Goal: Information Seeking & Learning: Learn about a topic

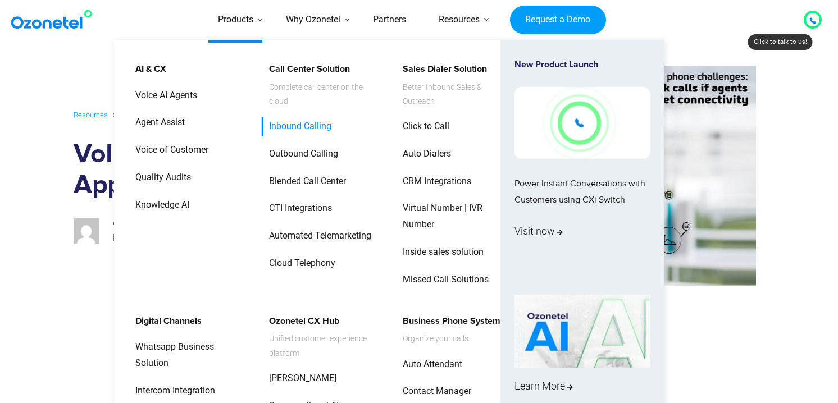
click at [323, 126] on link "Inbound Calling" at bounding box center [297, 127] width 71 height 20
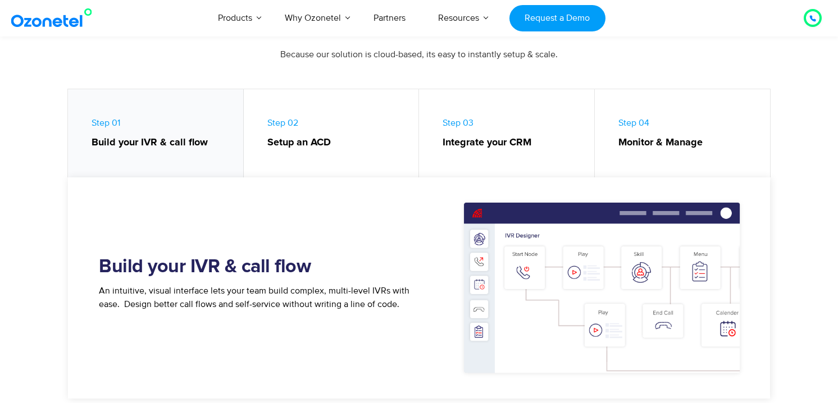
scroll to position [466, 0]
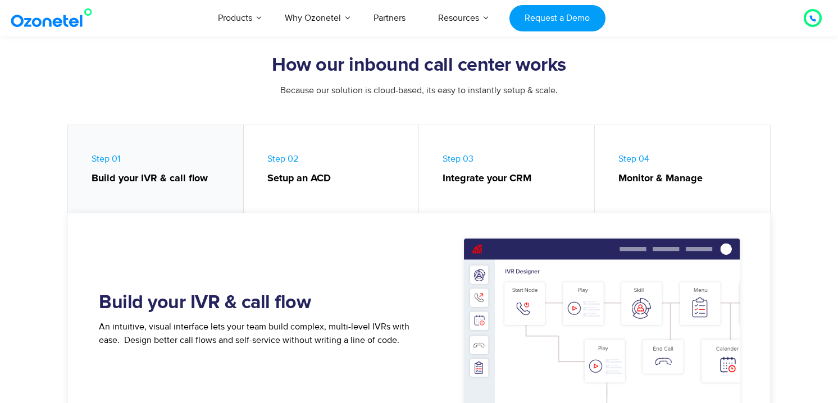
click at [318, 179] on strong "Setup an ACD" at bounding box center [337, 178] width 140 height 15
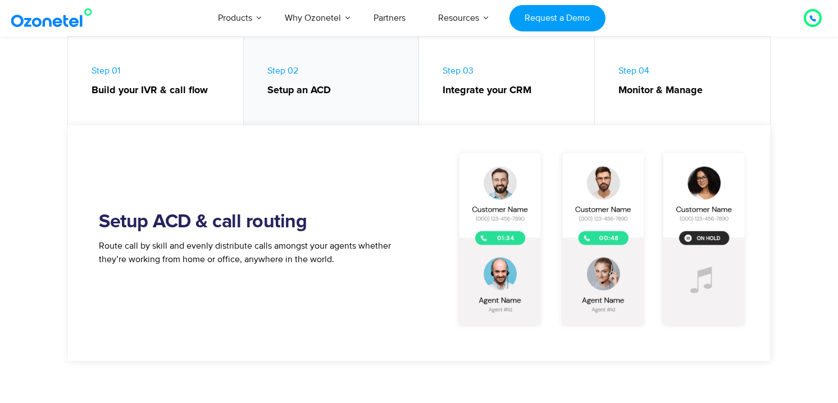
scroll to position [577, 0]
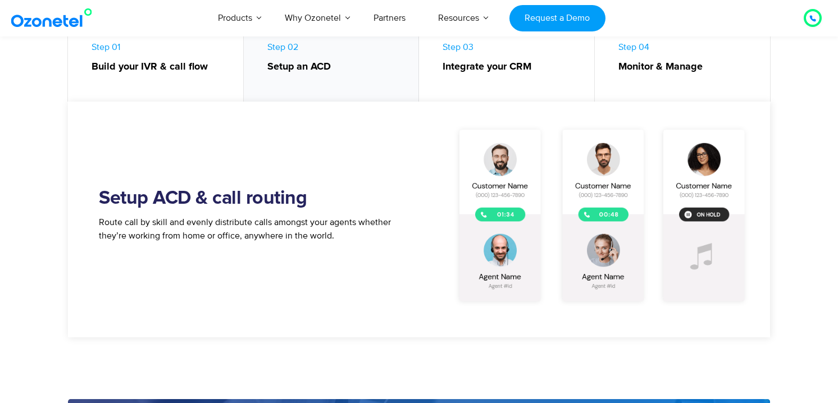
click at [507, 73] on strong "Integrate your CRM" at bounding box center [513, 67] width 140 height 15
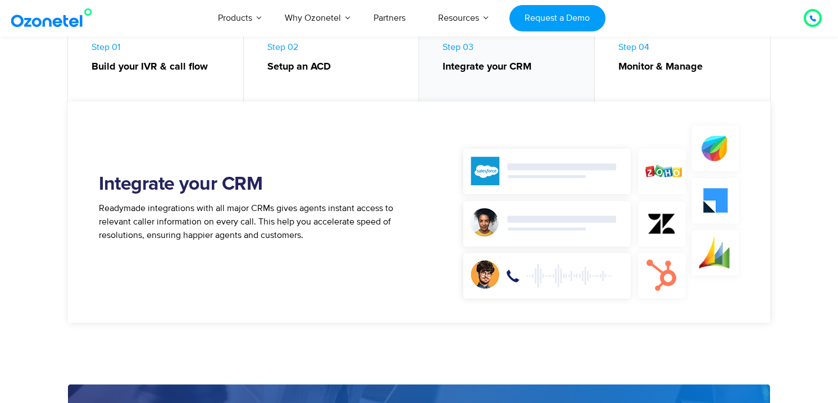
click at [646, 76] on link "Step 04 Monitor & Manage" at bounding box center [683, 60] width 176 height 94
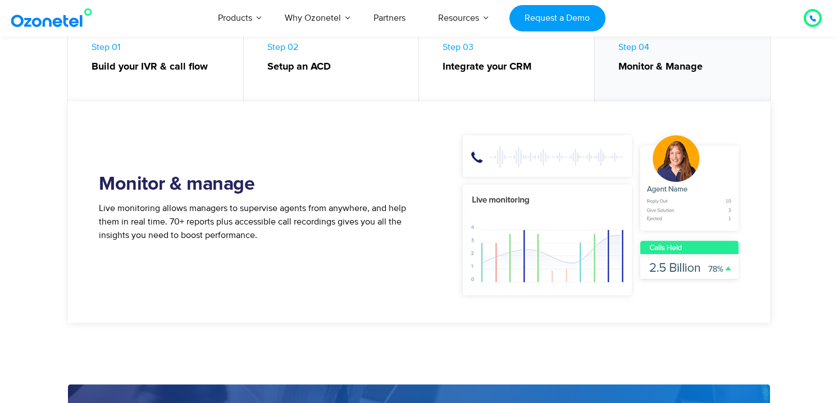
click at [541, 74] on strong "Integrate your CRM" at bounding box center [513, 67] width 140 height 15
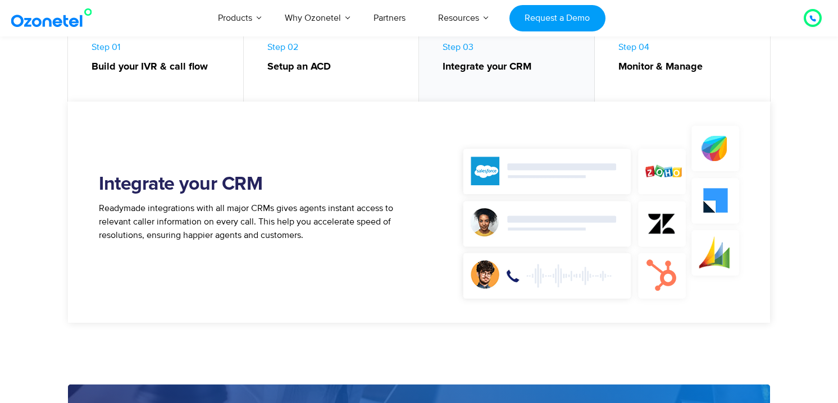
click at [652, 66] on strong "Monitor & Manage" at bounding box center [688, 67] width 141 height 15
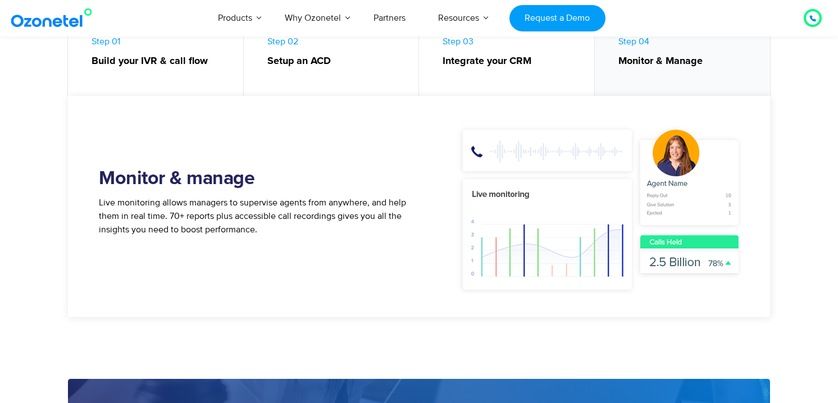
scroll to position [594, 0]
